Goal: Entertainment & Leisure: Consume media (video, audio)

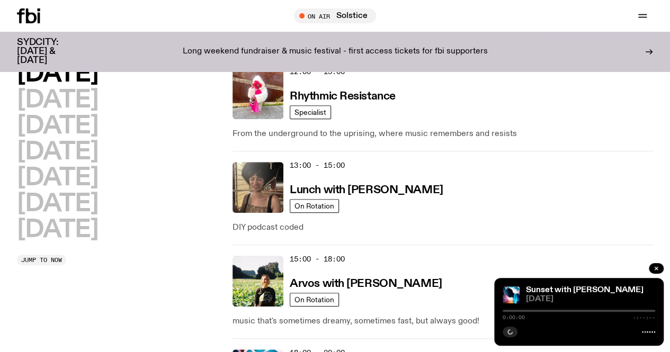
scroll to position [344, 0]
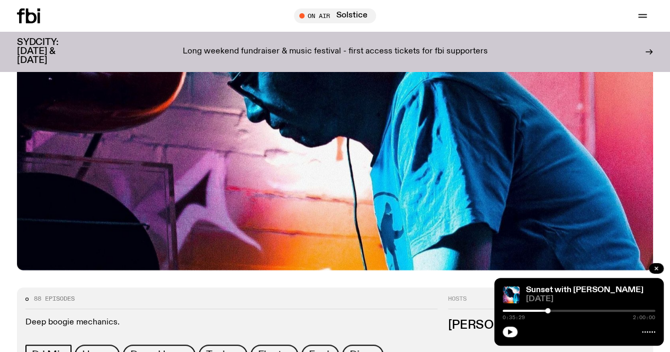
scroll to position [435, 0]
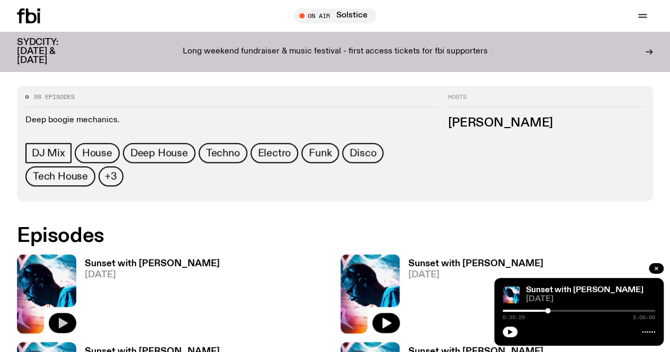
click at [67, 317] on icon "button" at bounding box center [62, 323] width 13 height 13
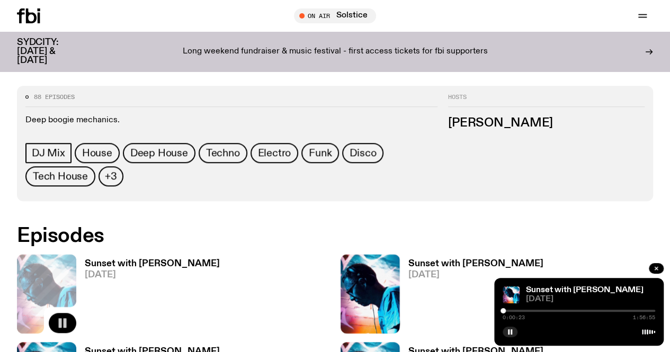
click at [504, 311] on div at bounding box center [502, 310] width 5 height 5
click at [511, 310] on div at bounding box center [579, 311] width 153 height 2
click at [518, 310] on div at bounding box center [579, 311] width 153 height 2
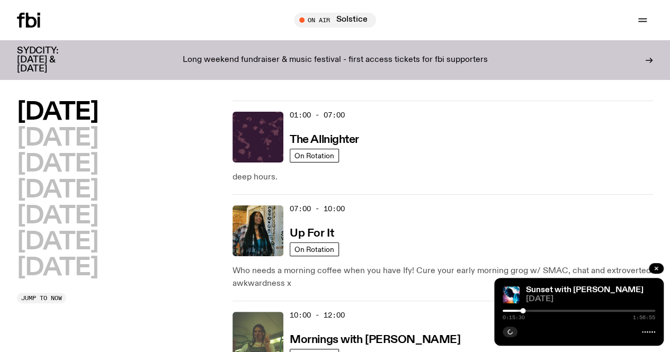
click at [555, 311] on div at bounding box center [579, 311] width 153 height 2
click at [512, 331] on icon "button" at bounding box center [510, 332] width 6 height 6
click at [534, 311] on div at bounding box center [479, 311] width 153 height 2
click at [552, 311] on div at bounding box center [550, 310] width 5 height 5
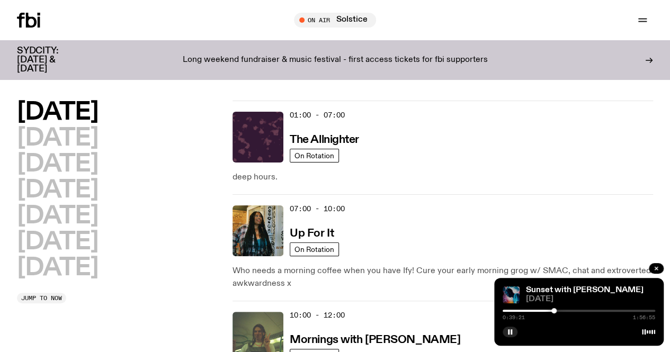
drag, startPoint x: 511, startPoint y: 329, endPoint x: 515, endPoint y: 299, distance: 30.5
click at [511, 329] on icon "button" at bounding box center [510, 332] width 6 height 6
click at [512, 331] on icon "button" at bounding box center [510, 332] width 6 height 6
click at [497, 325] on div "Sunset with [PERSON_NAME] [DATE] 0:42:39 1:56:55" at bounding box center [578, 312] width 169 height 68
click at [508, 329] on icon "button" at bounding box center [510, 332] width 6 height 6
